Goal: Information Seeking & Learning: Learn about a topic

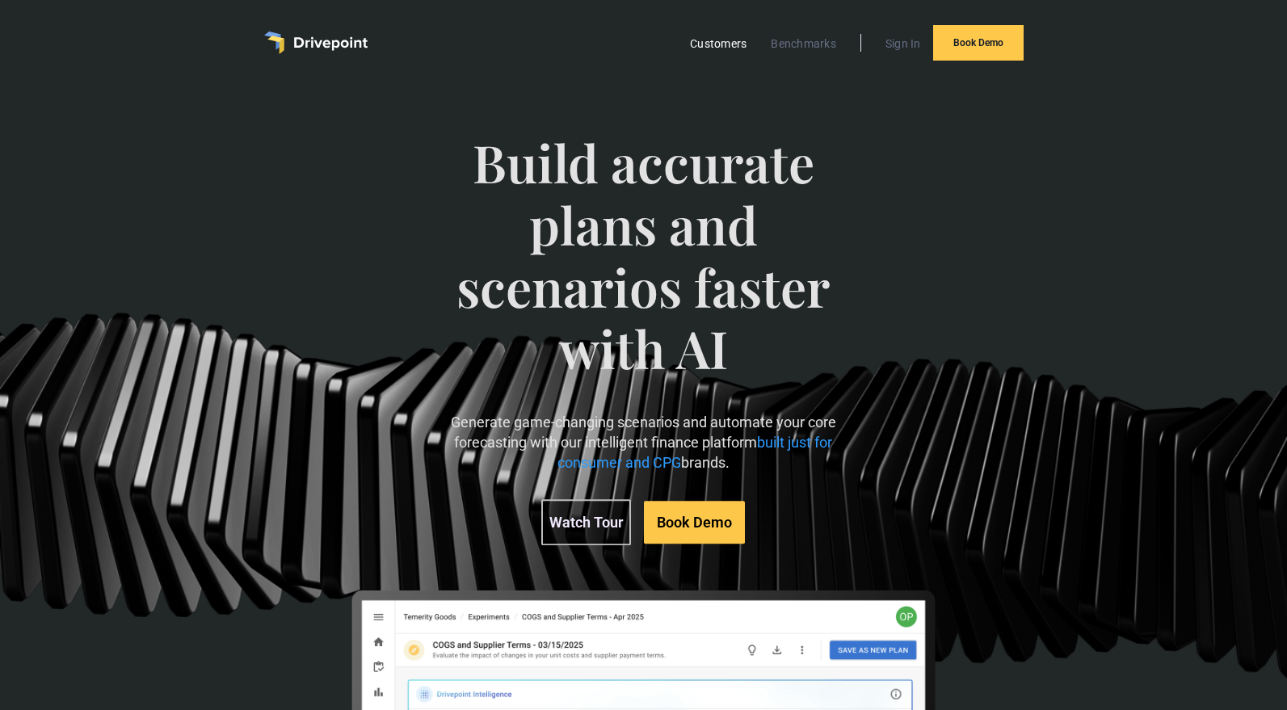
click at [725, 48] on link "Customers" at bounding box center [718, 43] width 73 height 21
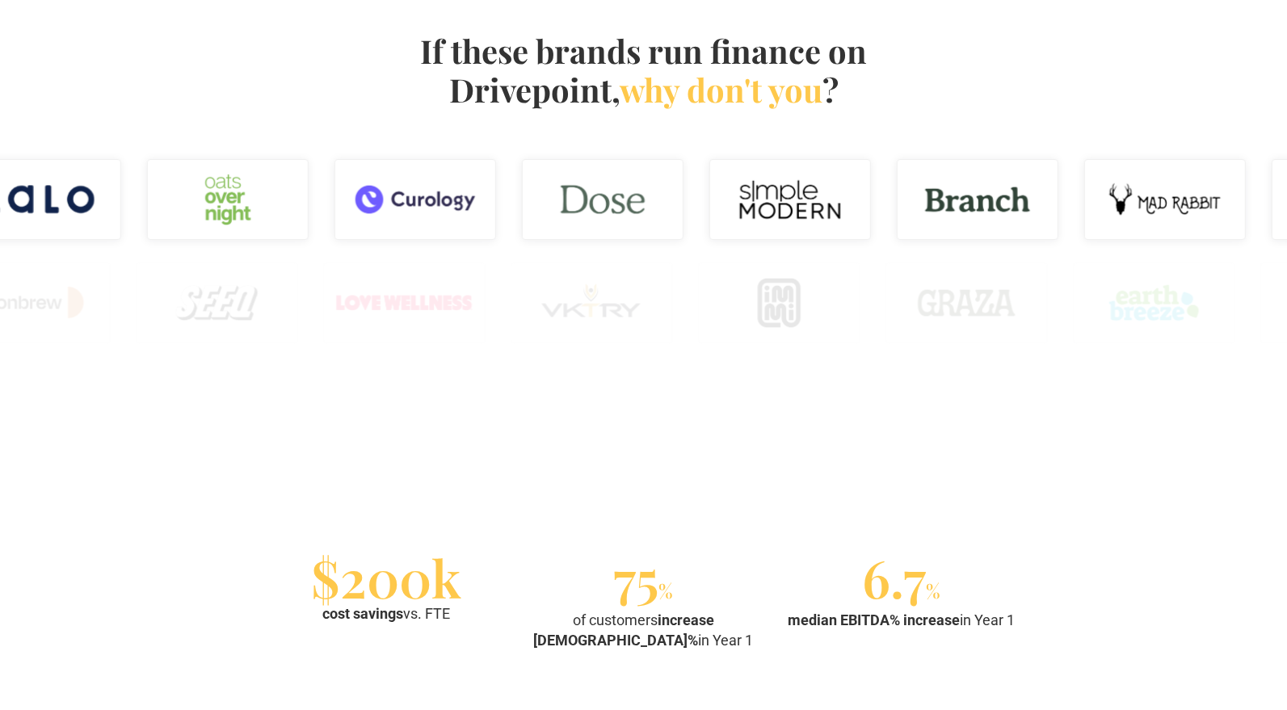
scroll to position [1086, 0]
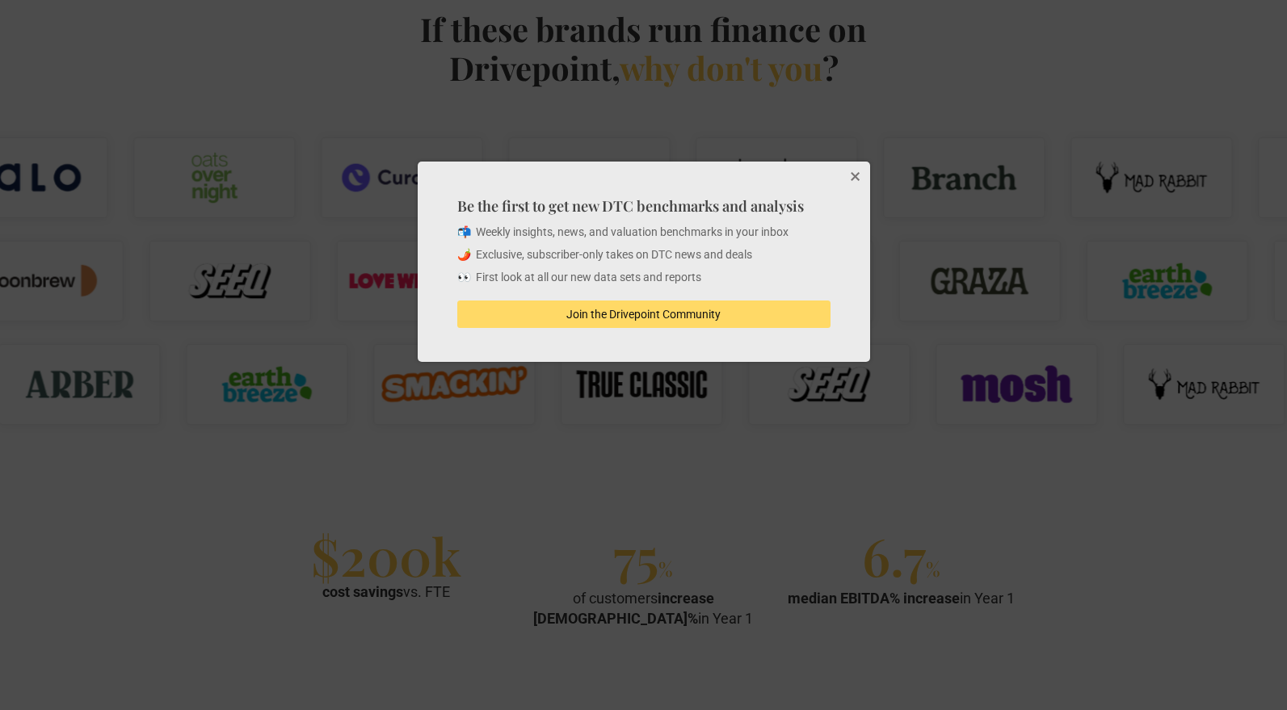
click at [854, 180] on button "Close" at bounding box center [854, 178] width 32 height 32
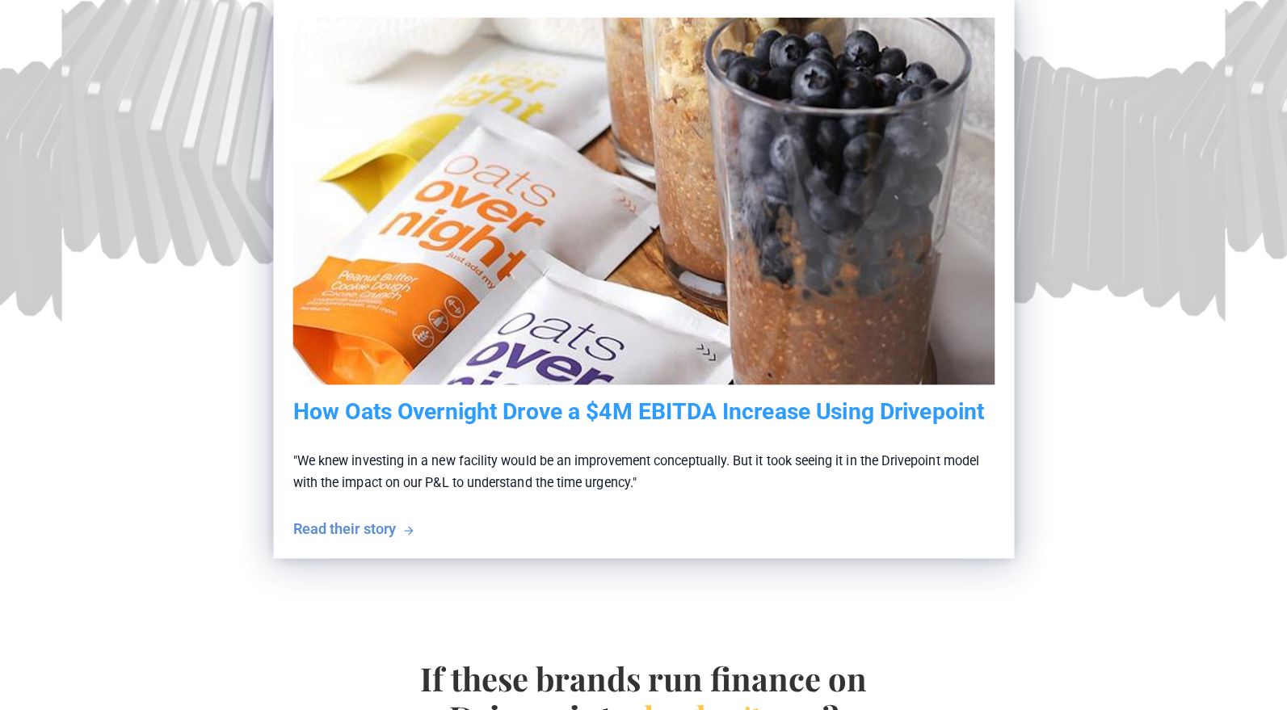
scroll to position [0, 0]
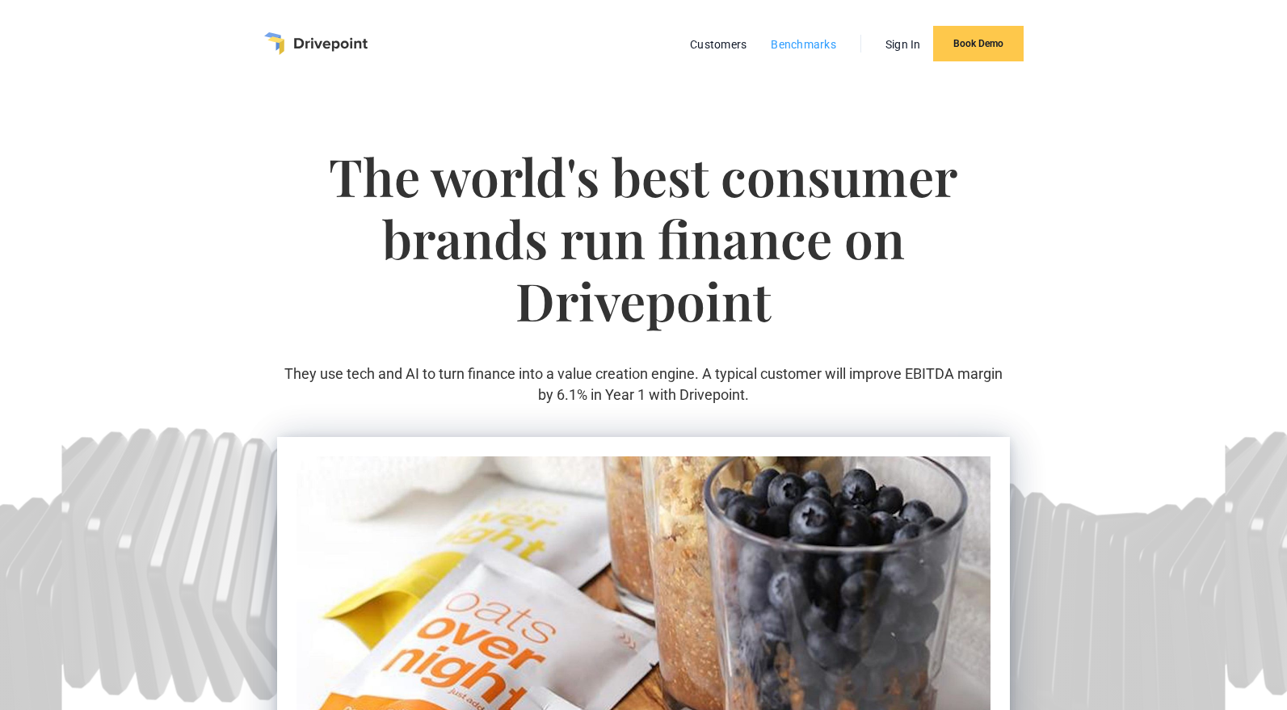
click at [815, 46] on link "Benchmarks" at bounding box center [804, 44] width 82 height 21
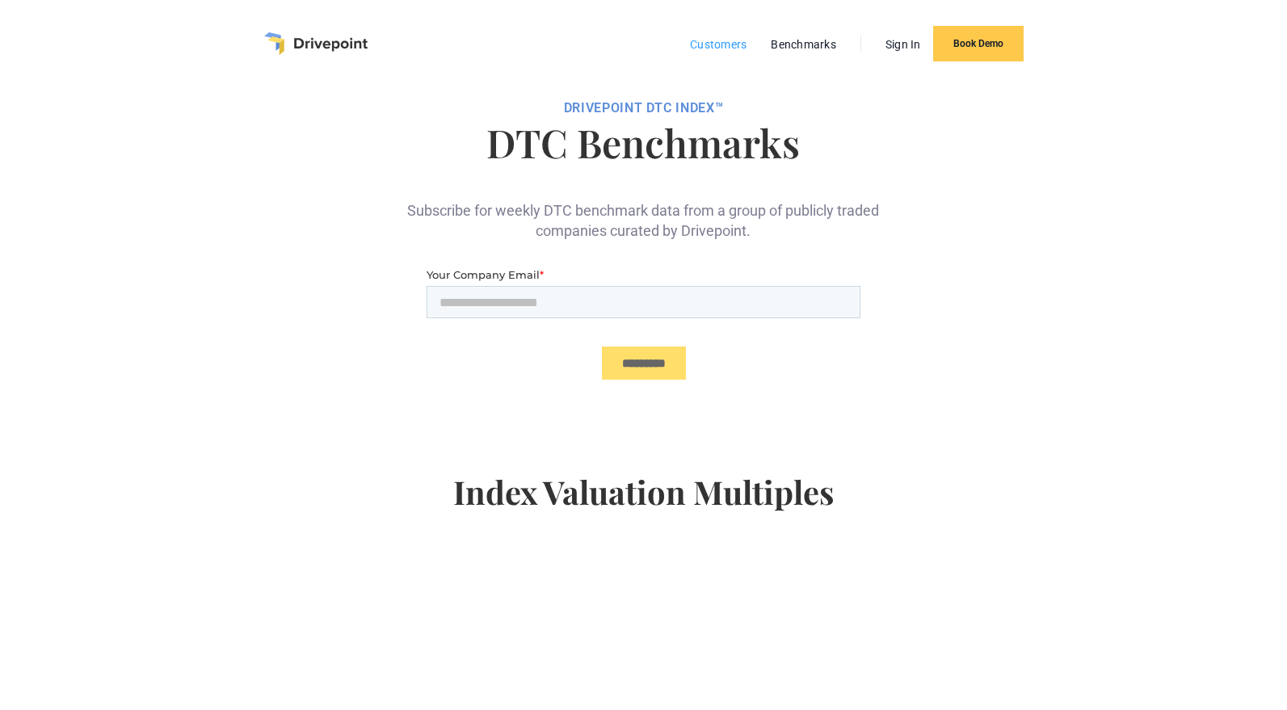
click at [724, 44] on link "Customers" at bounding box center [718, 44] width 73 height 21
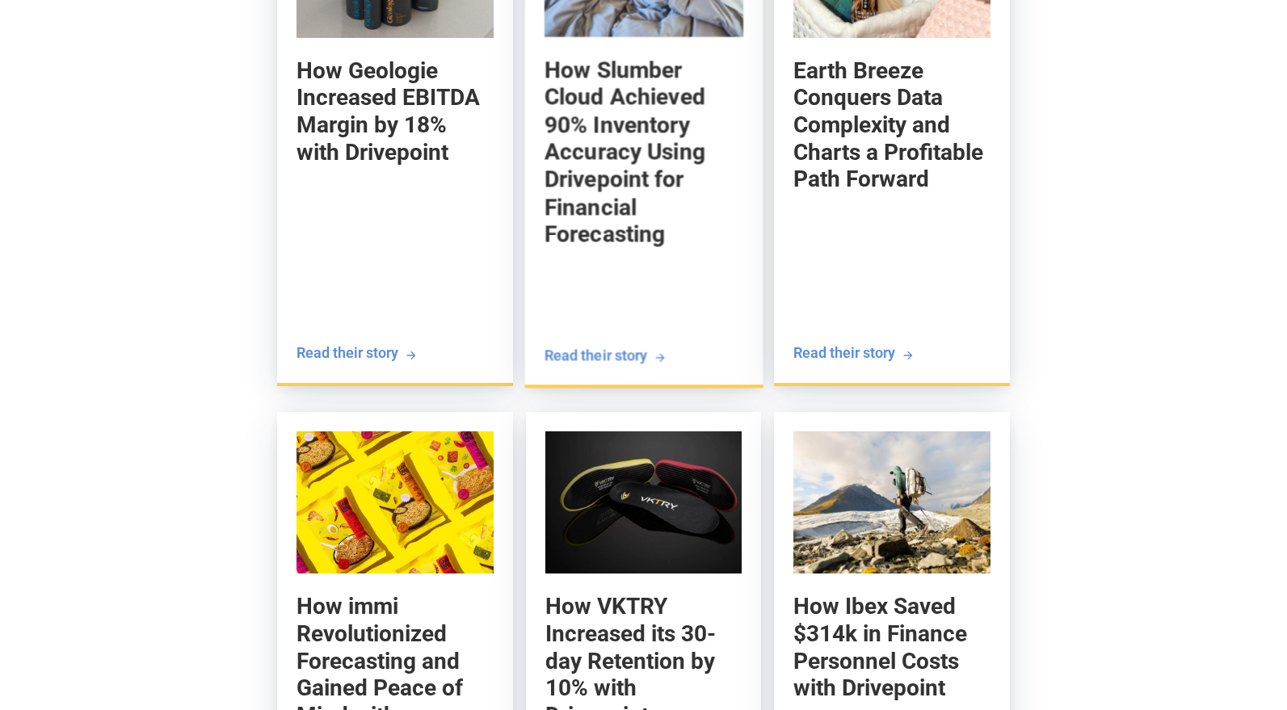
scroll to position [1959, 0]
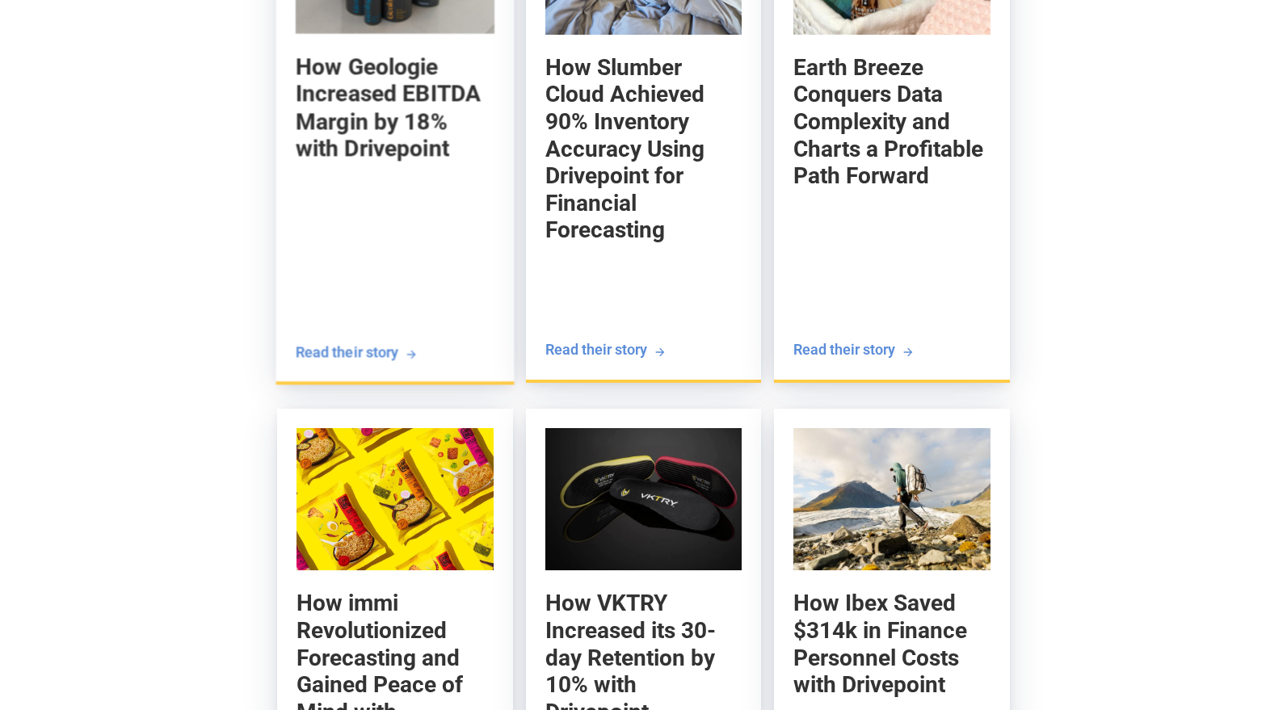
click at [376, 141] on h5 "How Geologie Increased EBITDA Margin by 18% with Drivepoint" at bounding box center [394, 108] width 199 height 110
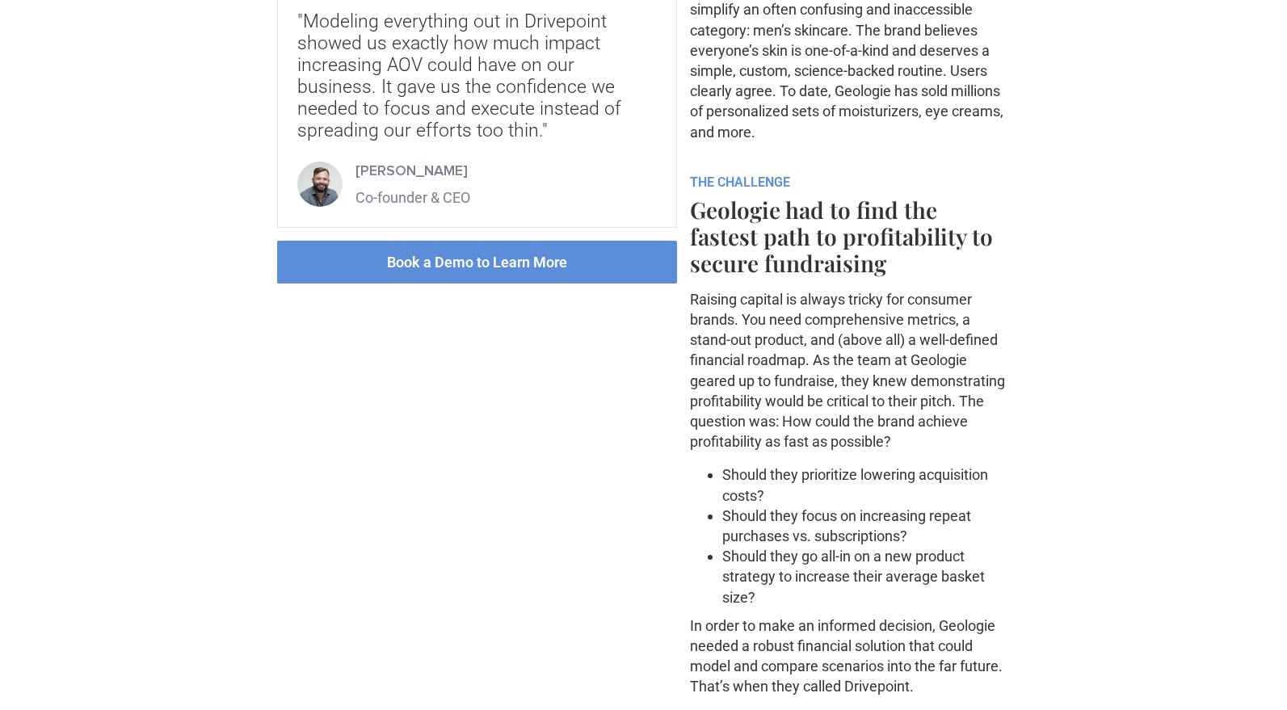
scroll to position [663, 0]
